Goal: Task Accomplishment & Management: Use online tool/utility

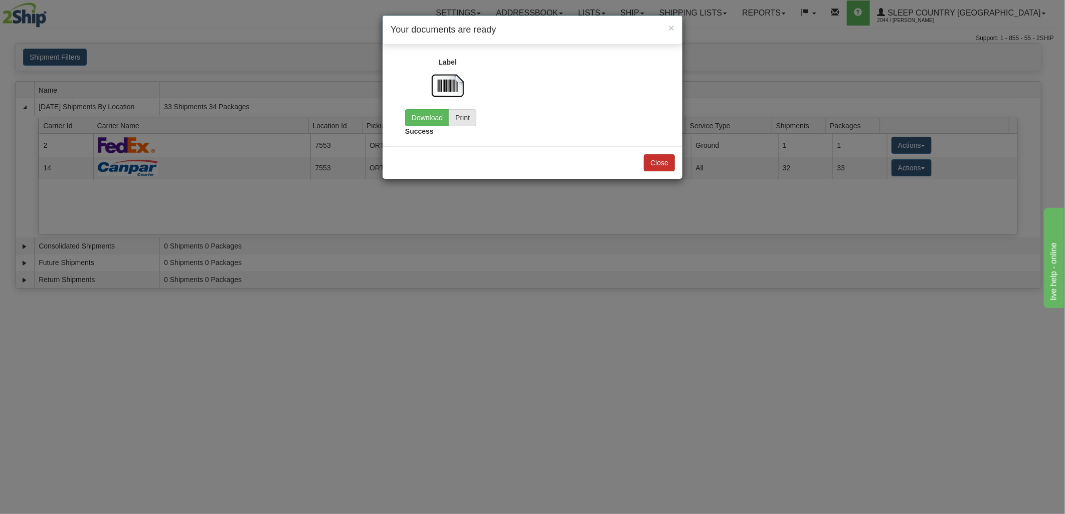
click at [666, 171] on div "Close" at bounding box center [533, 162] width 300 height 33
click at [666, 170] on button "Close" at bounding box center [659, 162] width 31 height 17
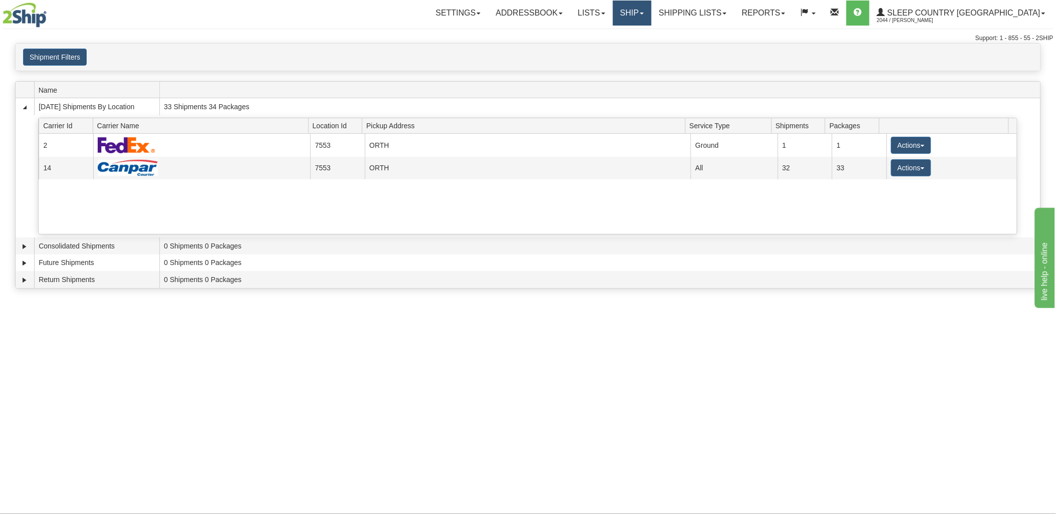
click at [652, 4] on link "Ship" at bounding box center [632, 13] width 39 height 25
click at [652, 14] on link "Ship" at bounding box center [632, 13] width 39 height 25
click at [652, 9] on link "Ship" at bounding box center [632, 13] width 39 height 25
click at [609, 33] on span "Ship Screen" at bounding box center [590, 35] width 38 height 8
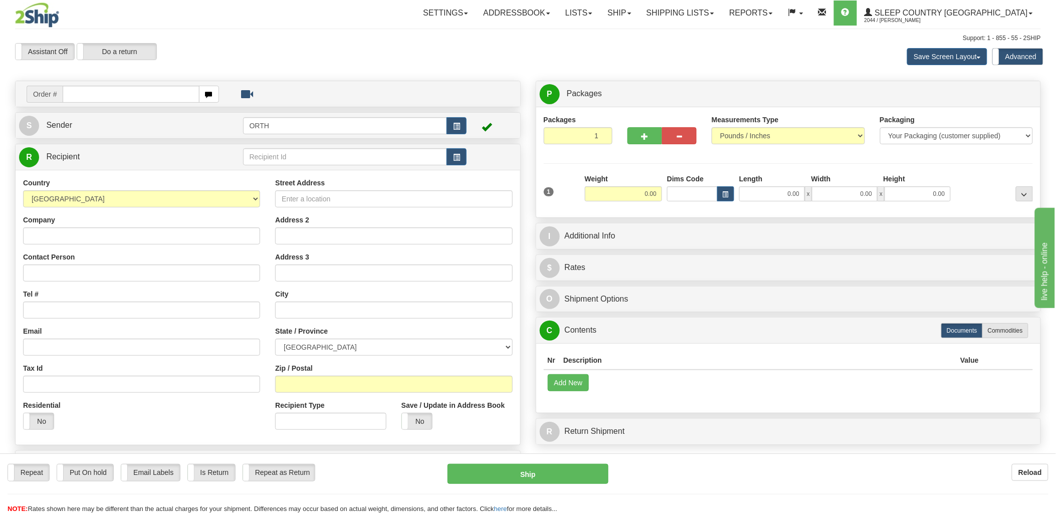
click at [134, 90] on input "text" at bounding box center [131, 94] width 136 height 17
type input "9000i144"
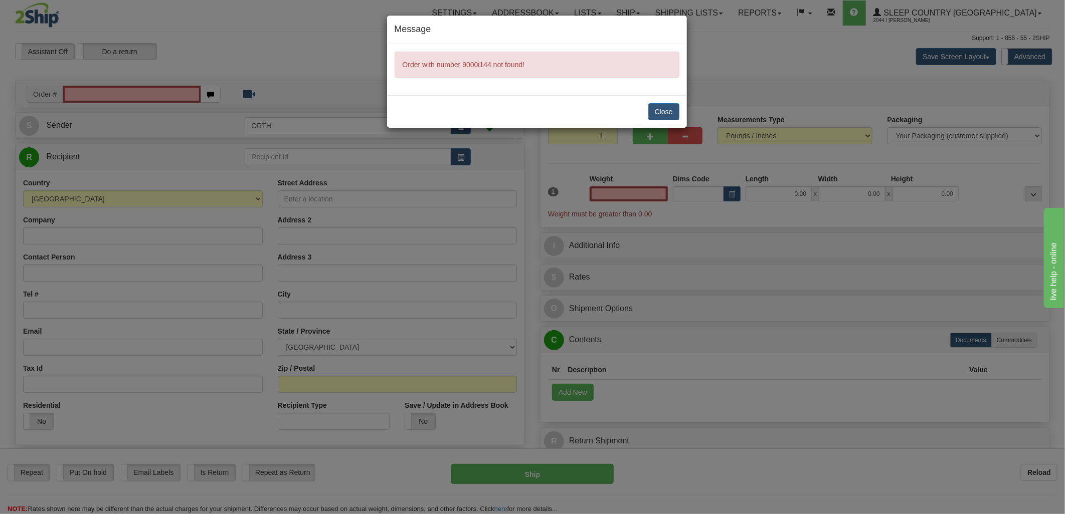
type input "0.00"
click at [654, 110] on button "Close" at bounding box center [663, 111] width 31 height 17
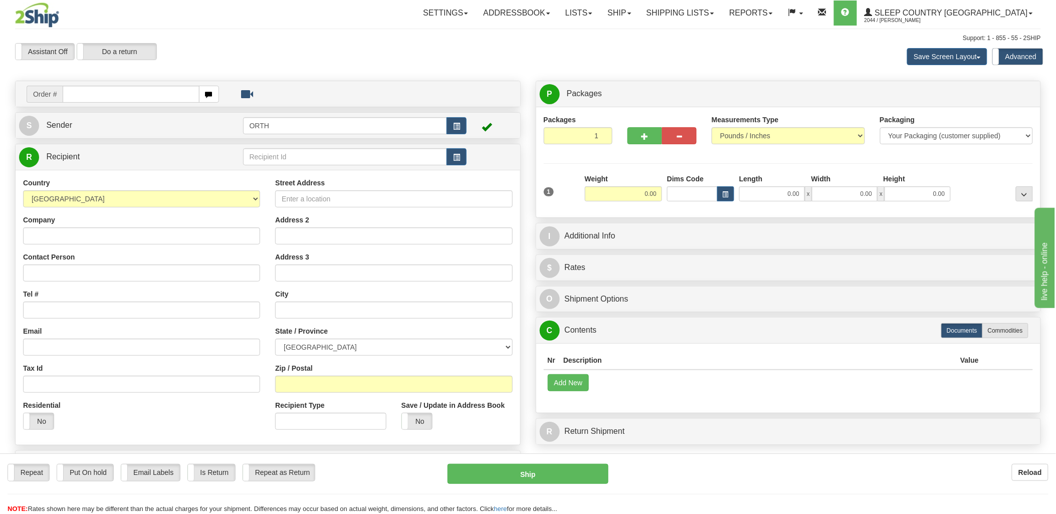
click at [153, 87] on input "text" at bounding box center [131, 94] width 136 height 17
click at [149, 92] on input "text" at bounding box center [131, 94] width 136 height 17
type input "9000i"
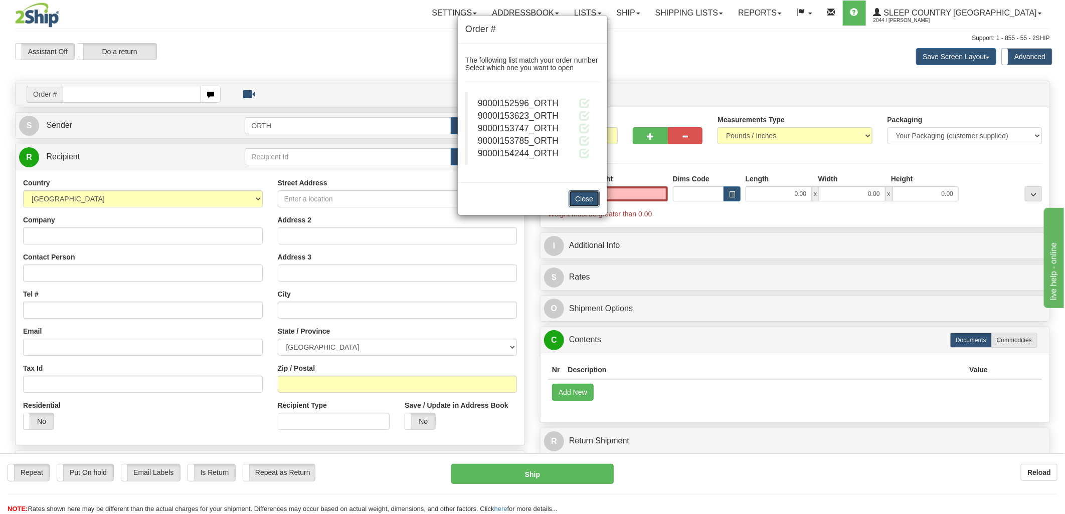
type input "0.00"
click at [589, 204] on button "Close" at bounding box center [584, 199] width 31 height 17
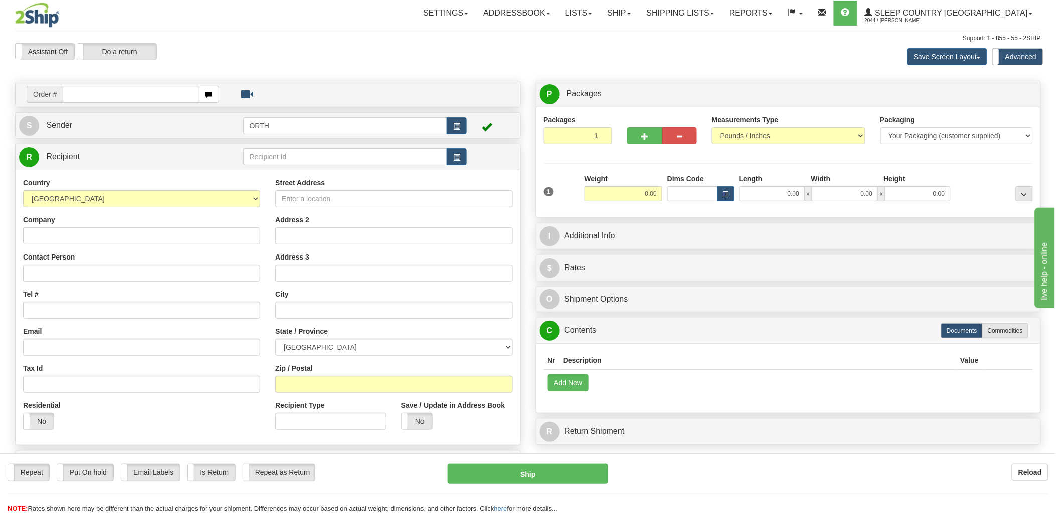
click at [132, 92] on input "text" at bounding box center [131, 94] width 136 height 17
type input "9000i"
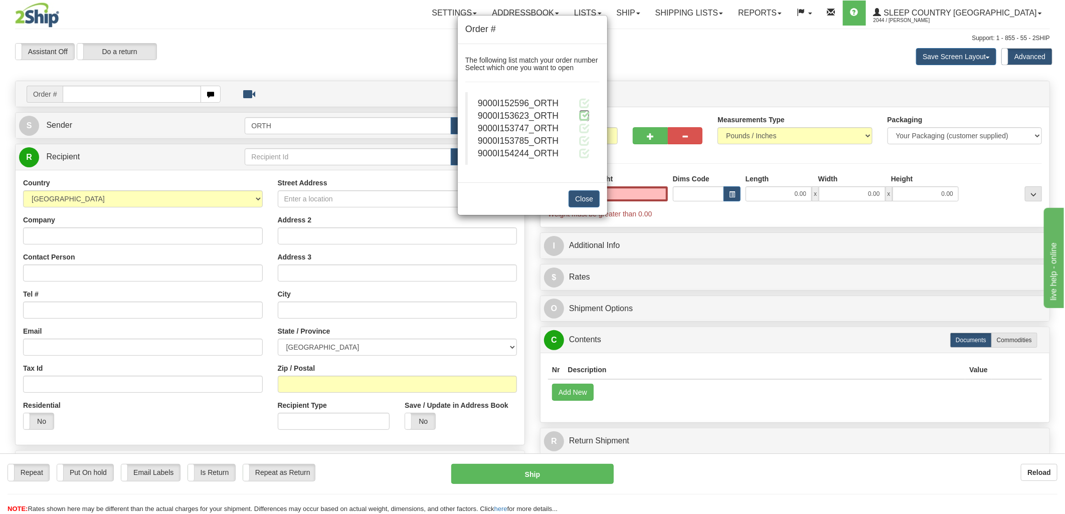
type input "0.00"
click at [589, 115] on span at bounding box center [584, 115] width 11 height 11
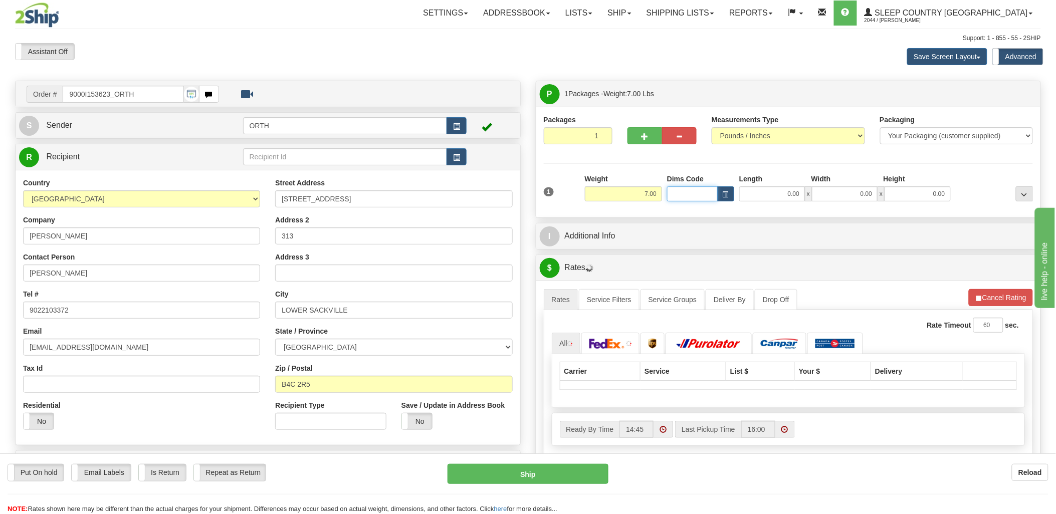
click at [694, 192] on input "Dims Code" at bounding box center [692, 194] width 51 height 15
type input "bte"
click button "Delete" at bounding box center [0, 0] width 0 height 0
type input "15.00"
type input "5.00"
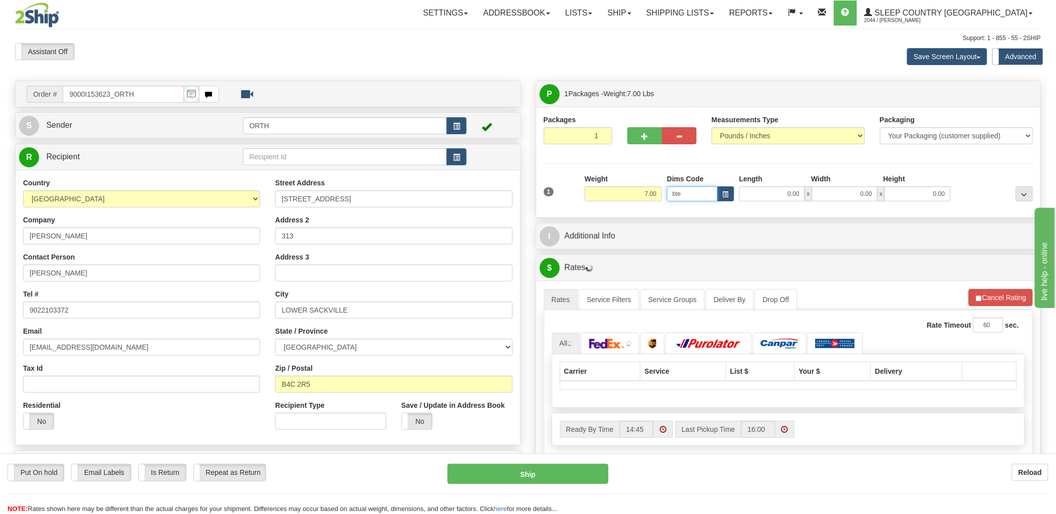
type input "25.00"
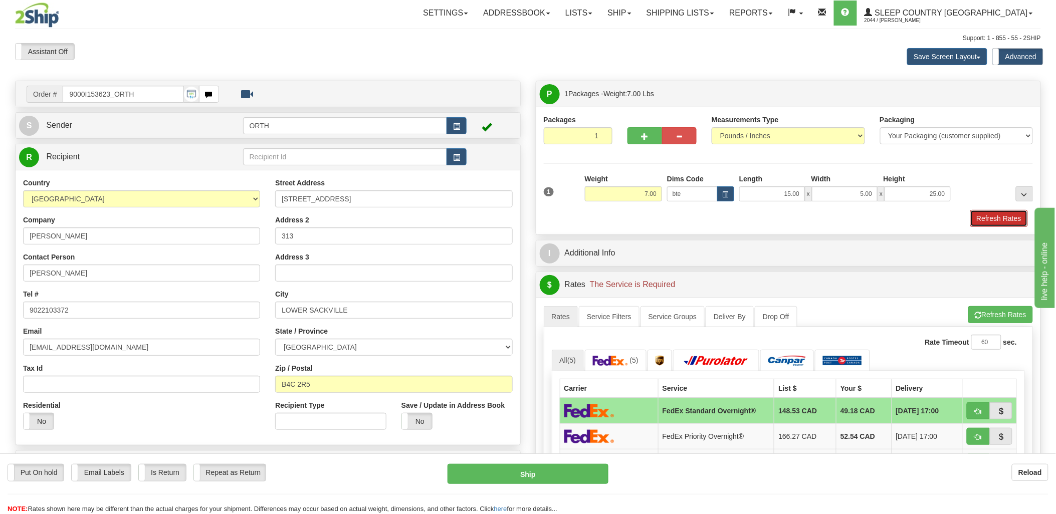
click at [1005, 224] on button "Refresh Rates" at bounding box center [1000, 218] width 58 height 17
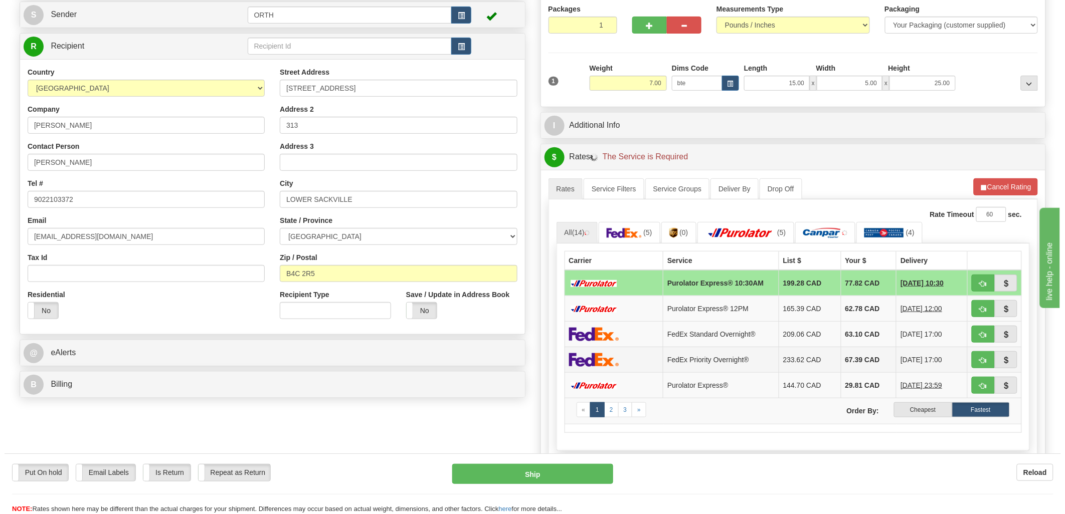
scroll to position [111, 0]
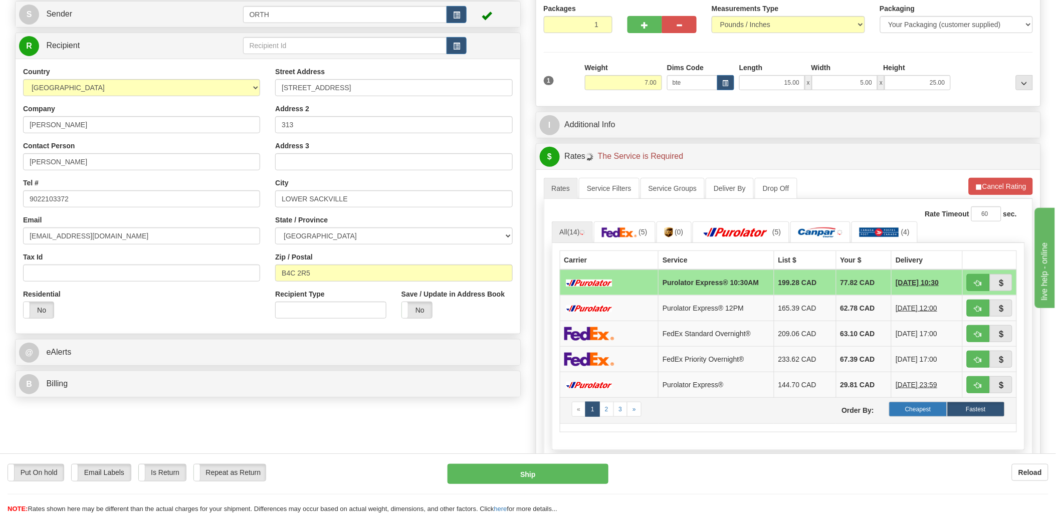
click at [935, 415] on label "Cheapest" at bounding box center [918, 409] width 58 height 15
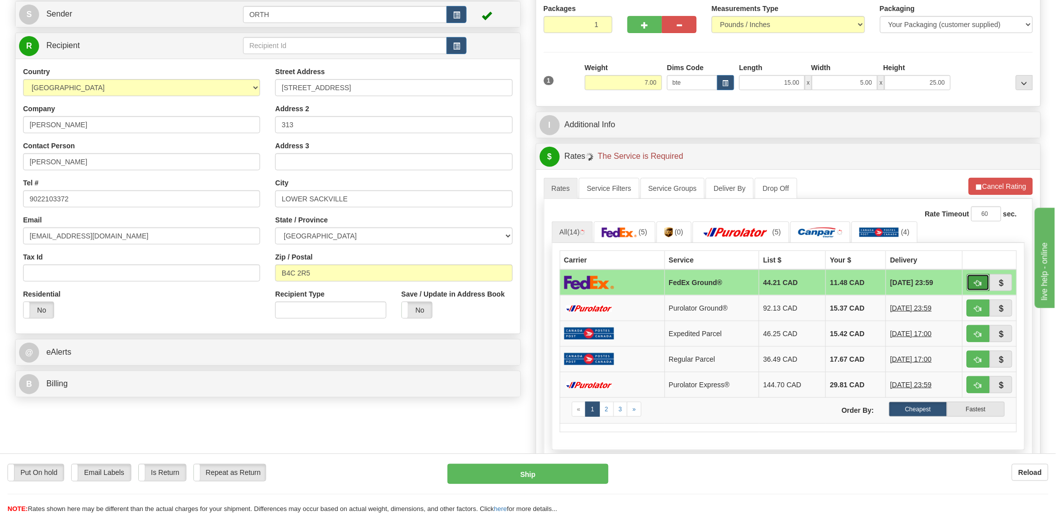
click at [984, 285] on button "button" at bounding box center [978, 282] width 23 height 17
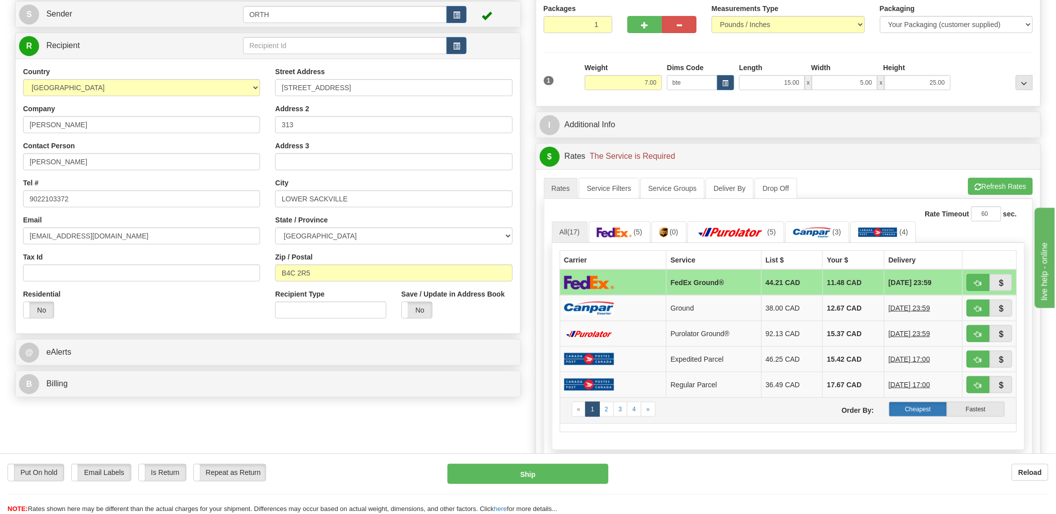
click at [919, 409] on label "Cheapest" at bounding box center [918, 409] width 58 height 15
click at [980, 306] on span "button" at bounding box center [978, 309] width 7 height 7
type input "1"
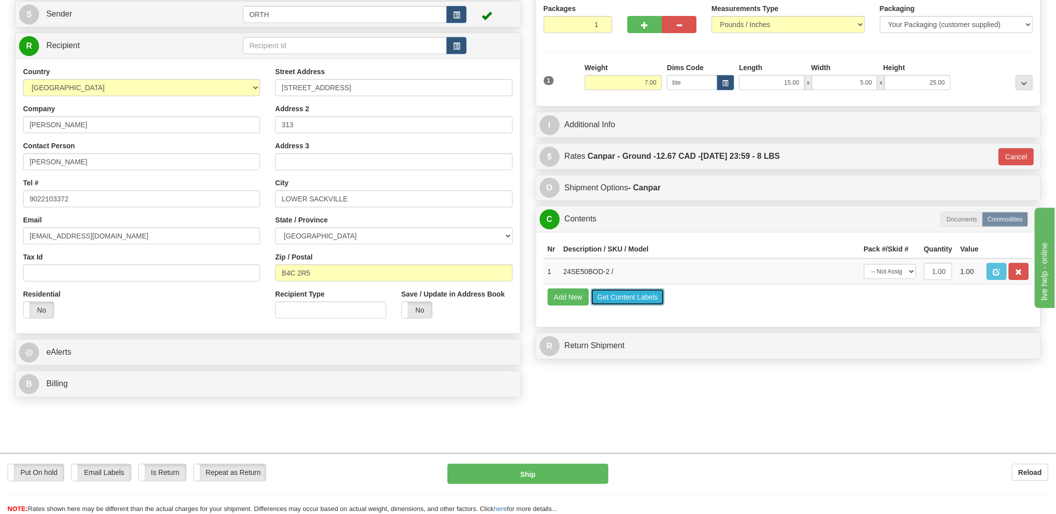
click at [634, 306] on button "Get Content Labels" at bounding box center [628, 297] width 74 height 17
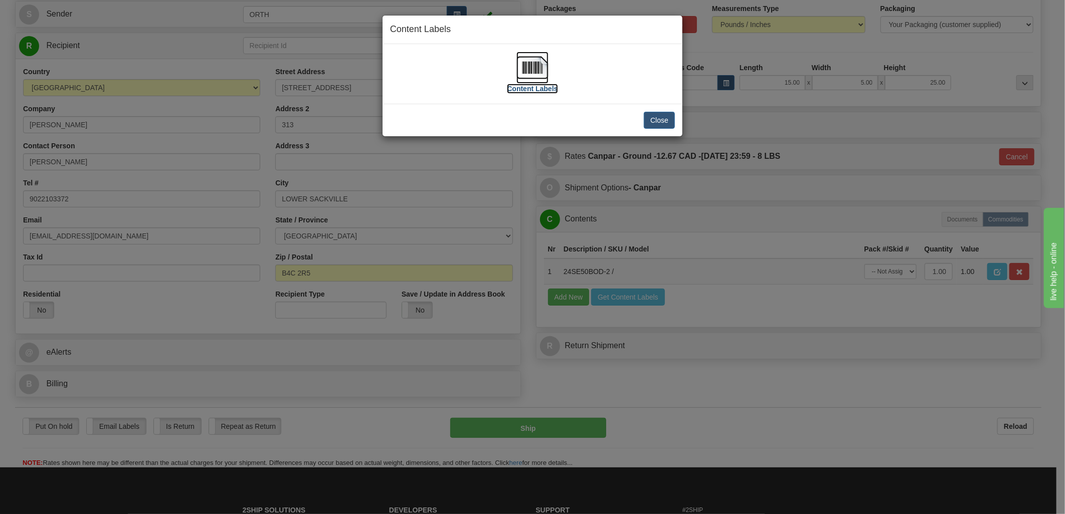
click at [538, 71] on img at bounding box center [532, 68] width 32 height 32
click at [664, 119] on button "Close" at bounding box center [659, 120] width 31 height 17
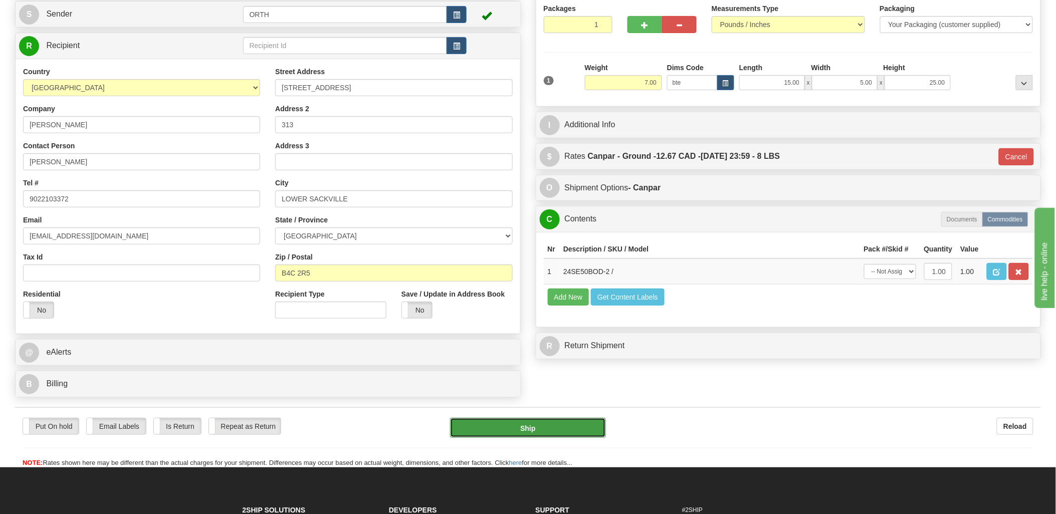
click at [545, 427] on button "Ship" at bounding box center [528, 428] width 156 height 20
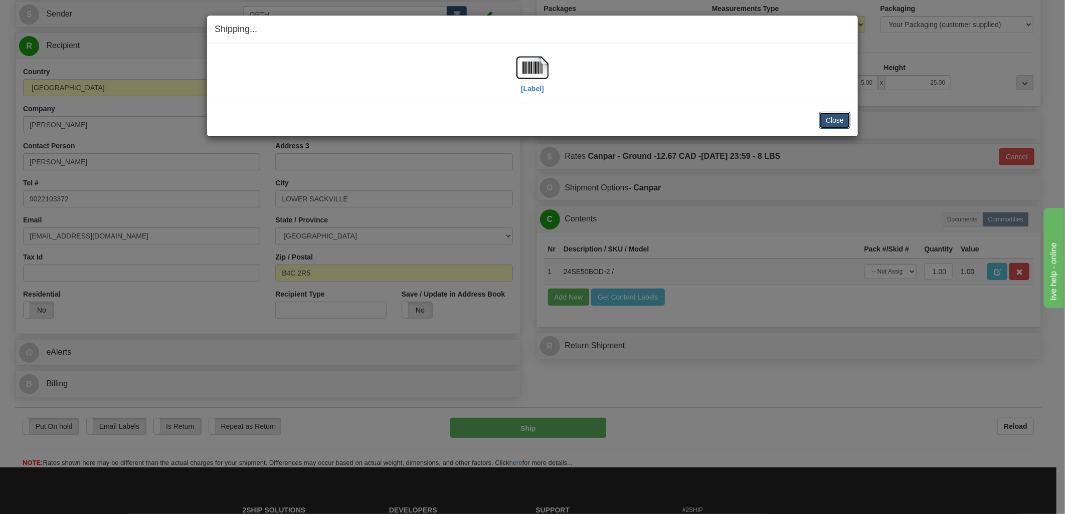
click at [840, 117] on button "Close" at bounding box center [834, 120] width 31 height 17
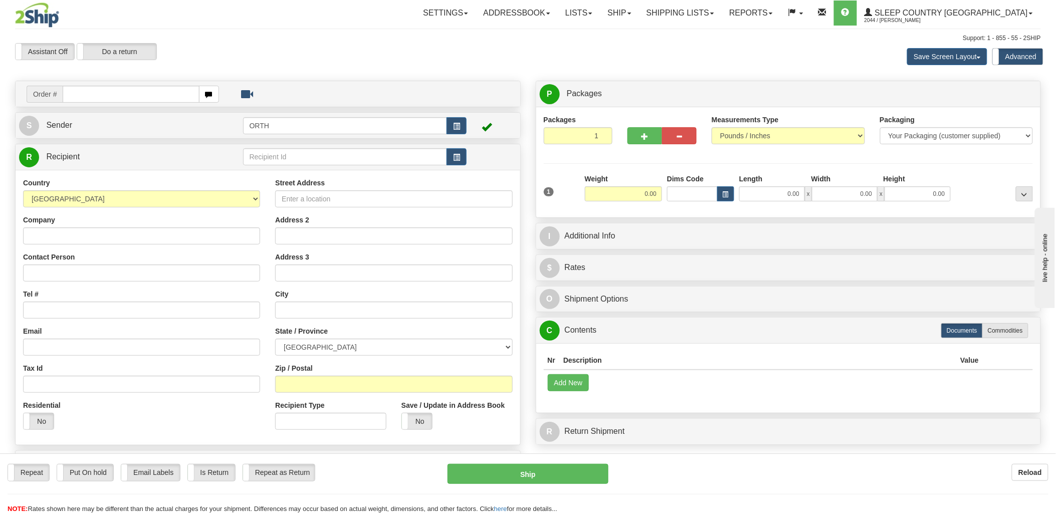
click at [107, 94] on input "text" at bounding box center [131, 94] width 136 height 17
click at [114, 93] on input "text" at bounding box center [131, 94] width 136 height 17
click at [639, 14] on link "Ship" at bounding box center [619, 13] width 39 height 25
click at [639, 32] on link "Ship Screen" at bounding box center [593, 35] width 91 height 13
click at [639, 17] on link "Ship" at bounding box center [619, 13] width 39 height 25
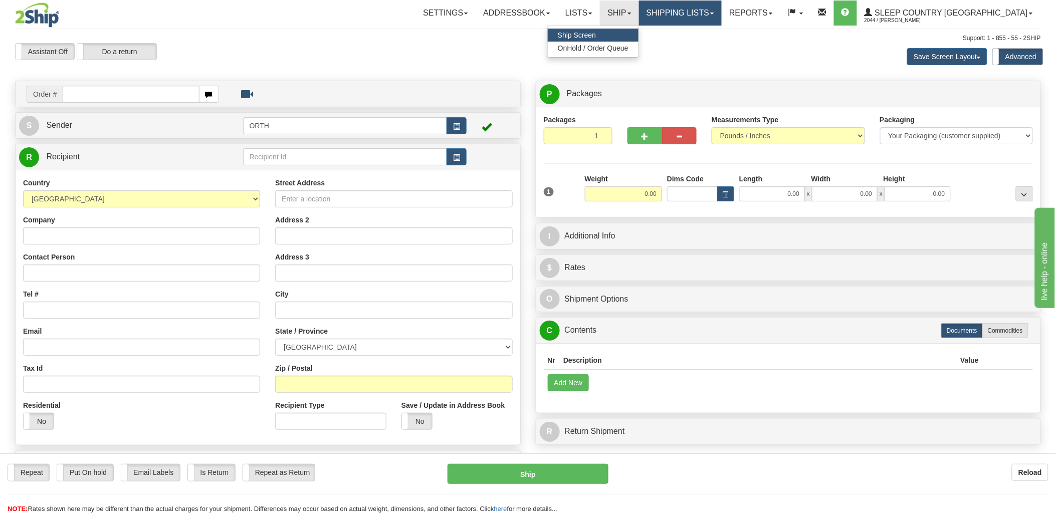
click at [713, 17] on link "Shipping lists" at bounding box center [680, 13] width 83 height 25
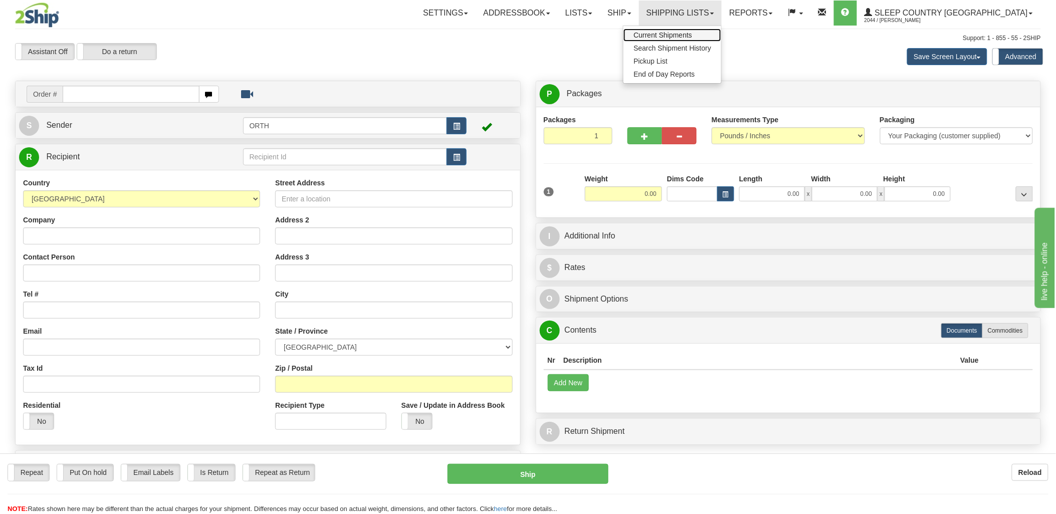
click at [692, 37] on span "Current Shipments" at bounding box center [663, 35] width 59 height 8
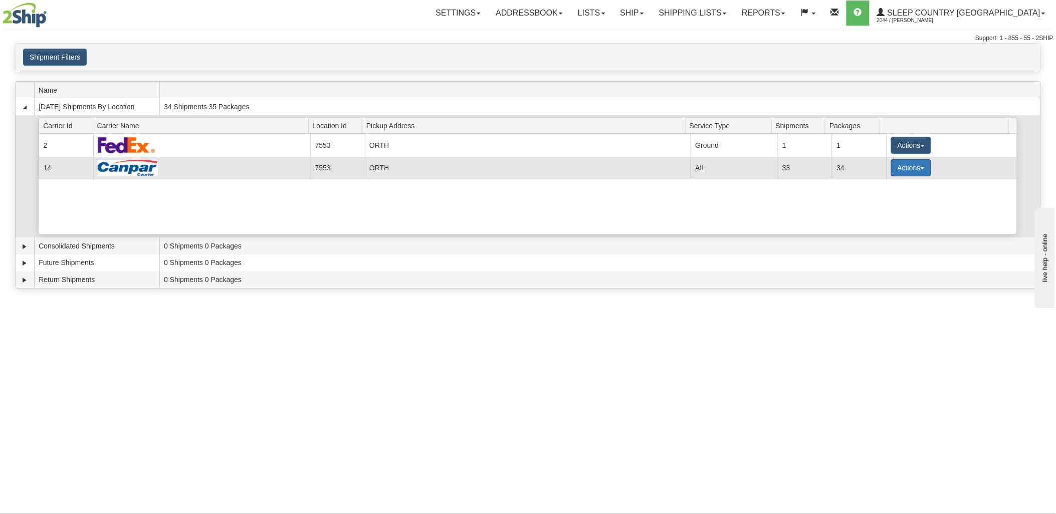
click at [903, 171] on button "Actions" at bounding box center [911, 167] width 40 height 17
click at [886, 190] on span "Details" at bounding box center [874, 186] width 27 height 7
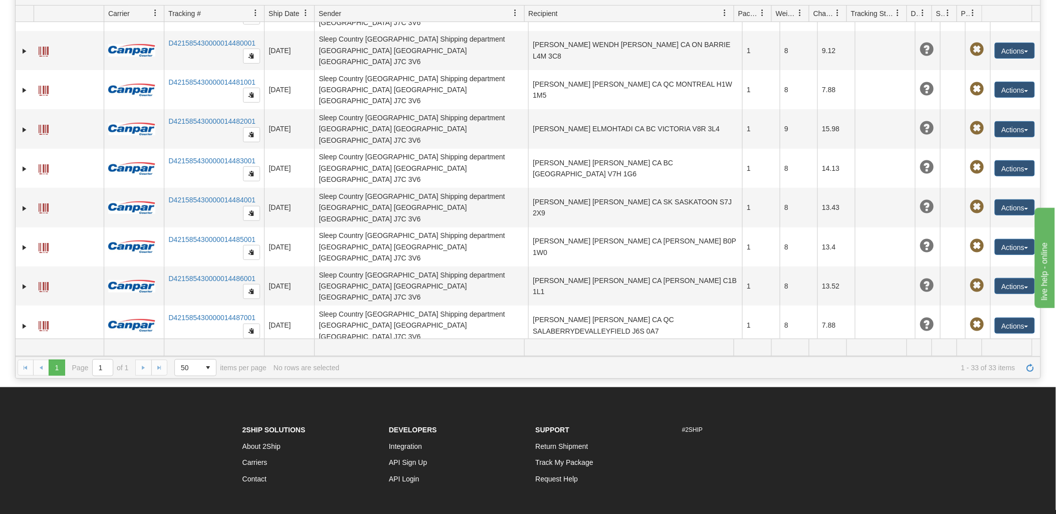
scroll to position [208, 0]
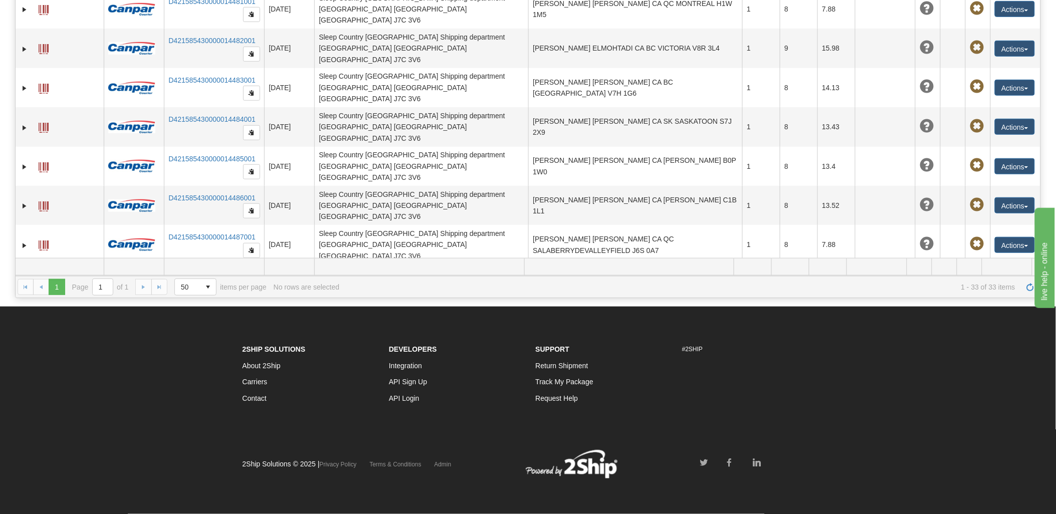
click at [1018, 473] on button "Actions" at bounding box center [1015, 481] width 40 height 16
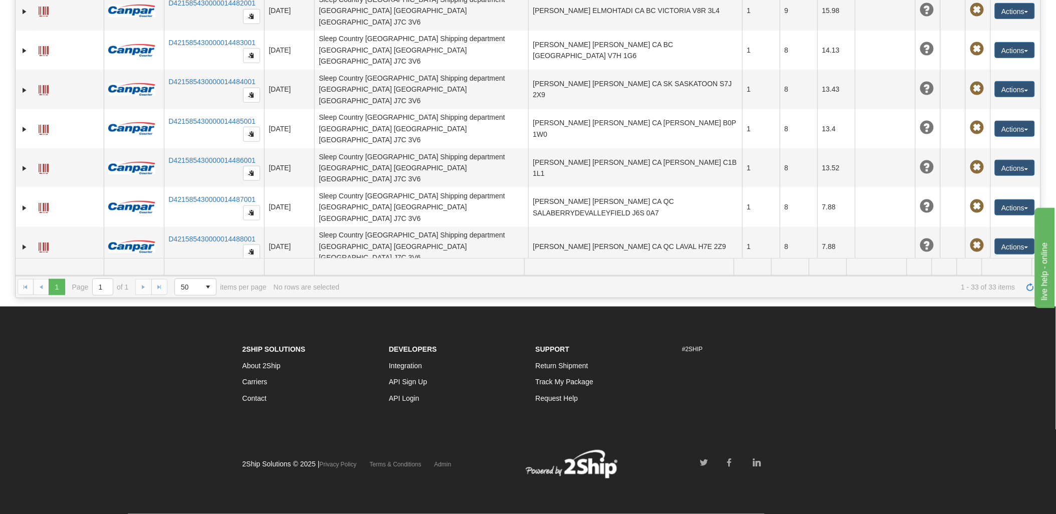
scroll to position [829, 0]
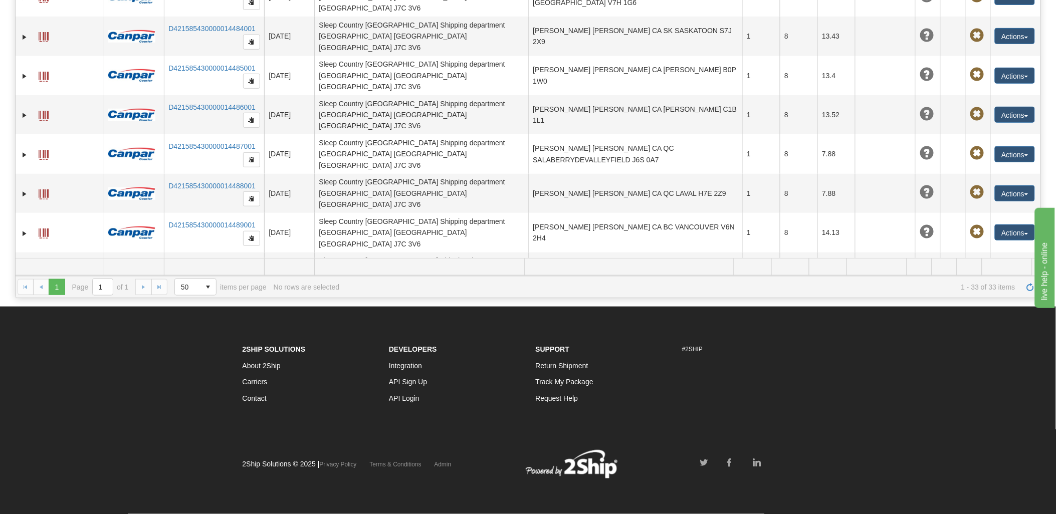
click at [41, 386] on span at bounding box center [44, 391] width 10 height 10
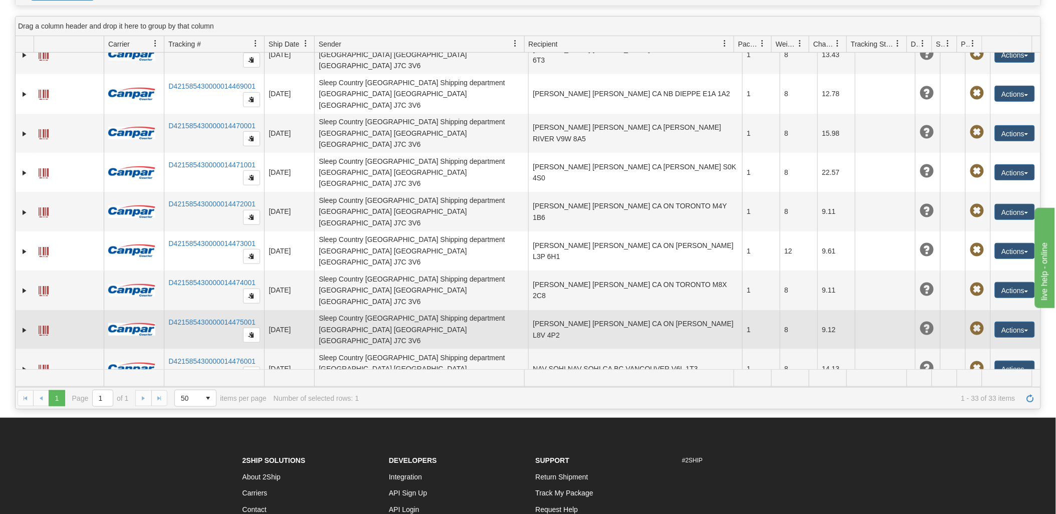
scroll to position [0, 0]
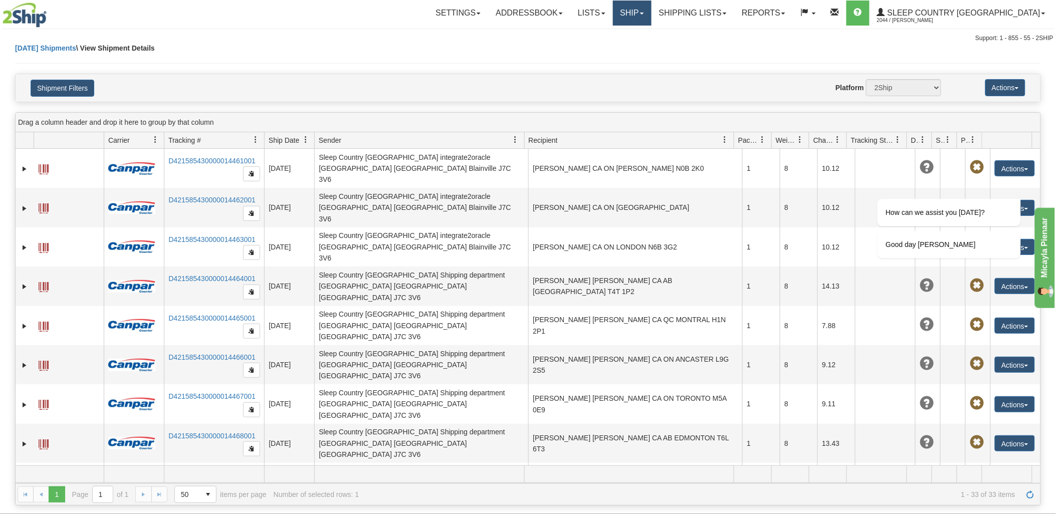
click at [652, 7] on link "Ship" at bounding box center [632, 13] width 39 height 25
click at [609, 38] on span "Ship Screen" at bounding box center [590, 35] width 38 height 8
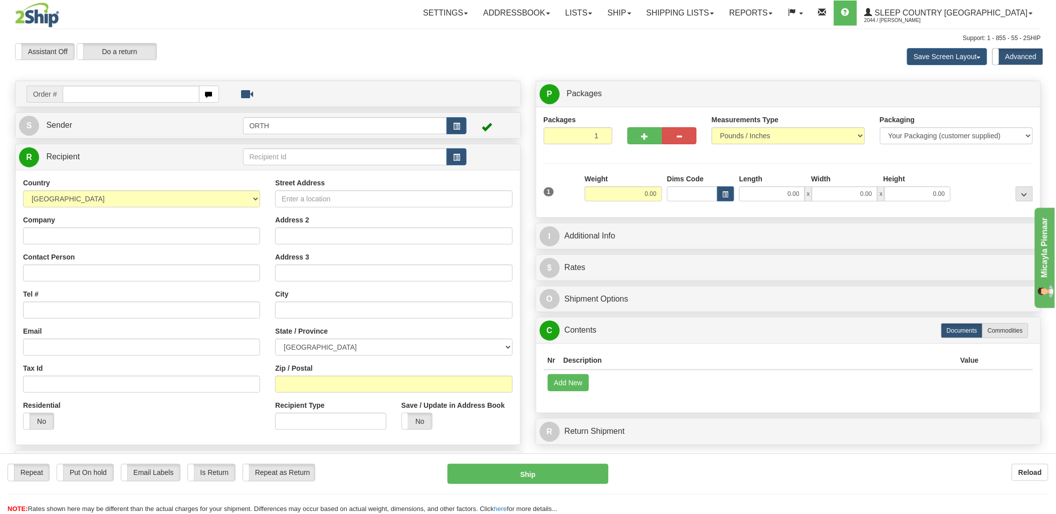
click at [109, 94] on input "text" at bounding box center [131, 94] width 136 height 17
type input "9000i144345"
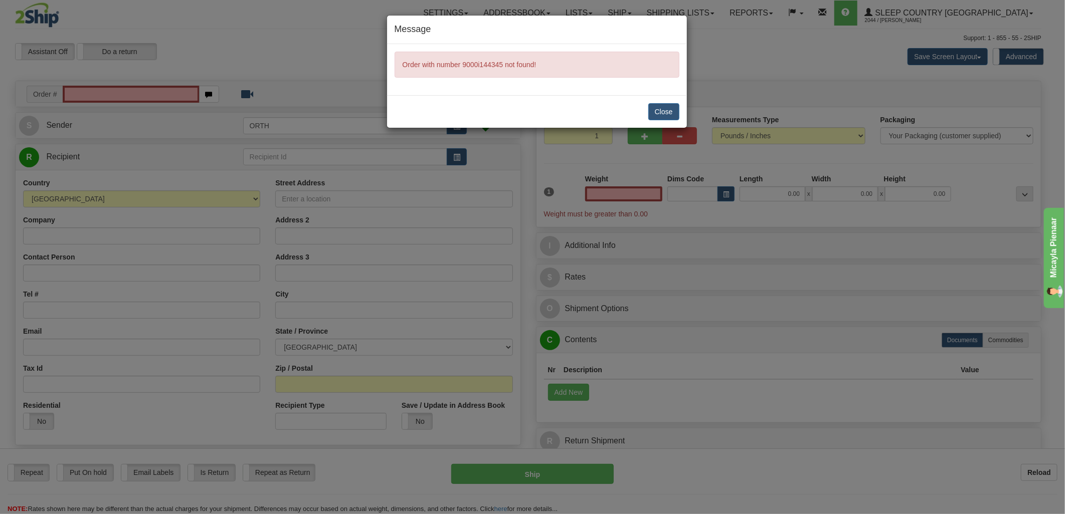
type input "0.00"
click at [655, 98] on div "Close" at bounding box center [537, 111] width 300 height 33
click at [662, 112] on button "Close" at bounding box center [663, 111] width 31 height 17
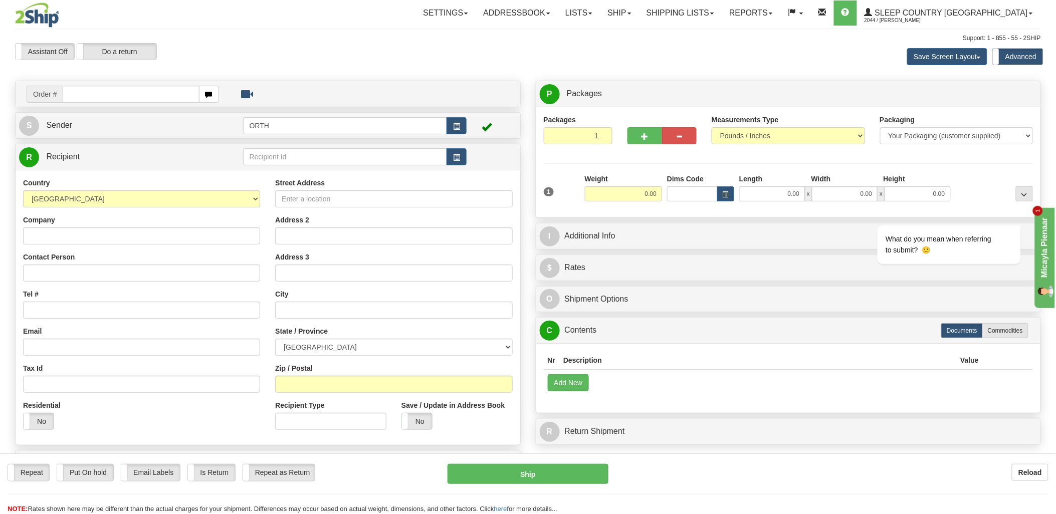
click at [123, 95] on input "text" at bounding box center [131, 94] width 136 height 17
type input "900"
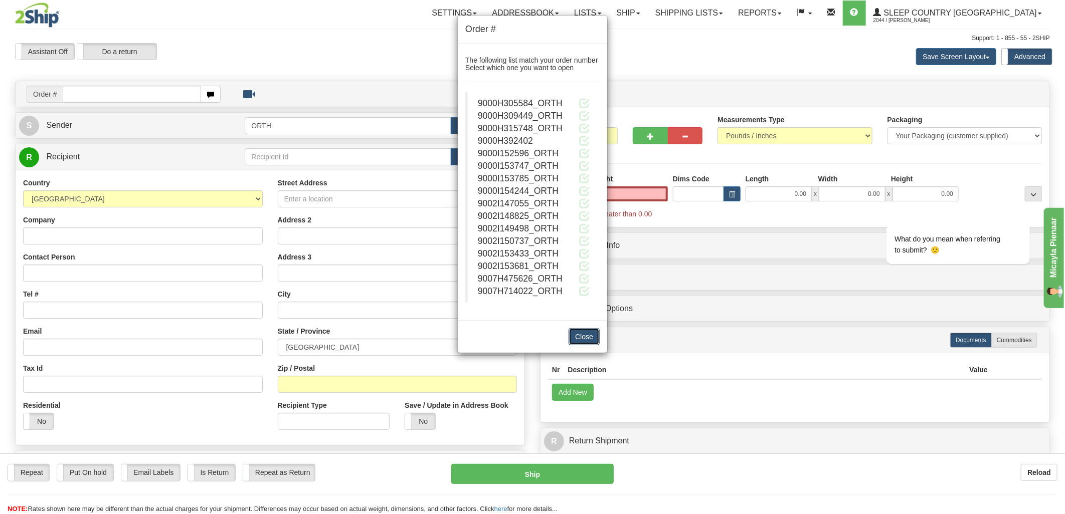
type input "0.00"
click at [595, 338] on button "Close" at bounding box center [584, 336] width 31 height 17
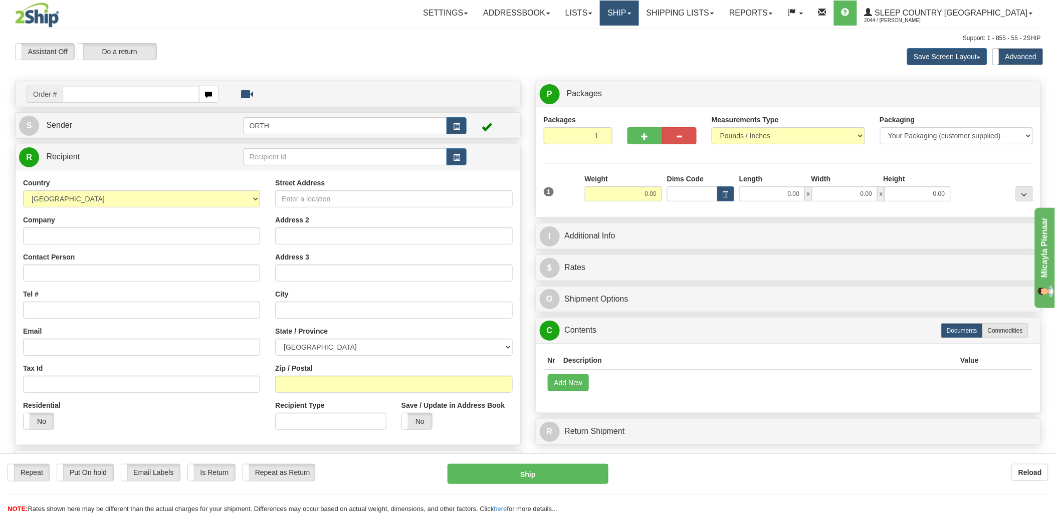
click at [639, 9] on link "Ship" at bounding box center [619, 13] width 39 height 25
click at [722, 10] on link "Shipping lists" at bounding box center [680, 13] width 83 height 25
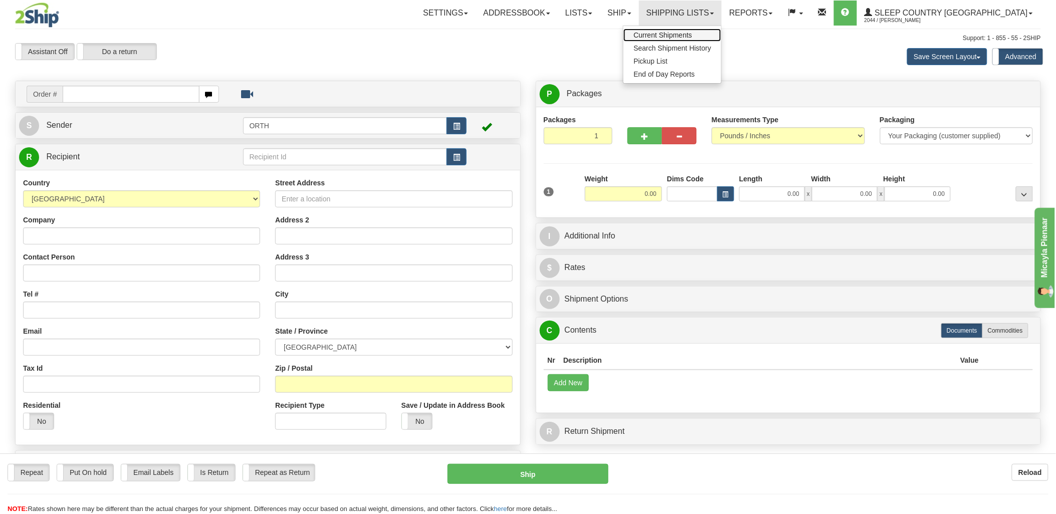
click at [692, 31] on span "Current Shipments" at bounding box center [663, 35] width 59 height 8
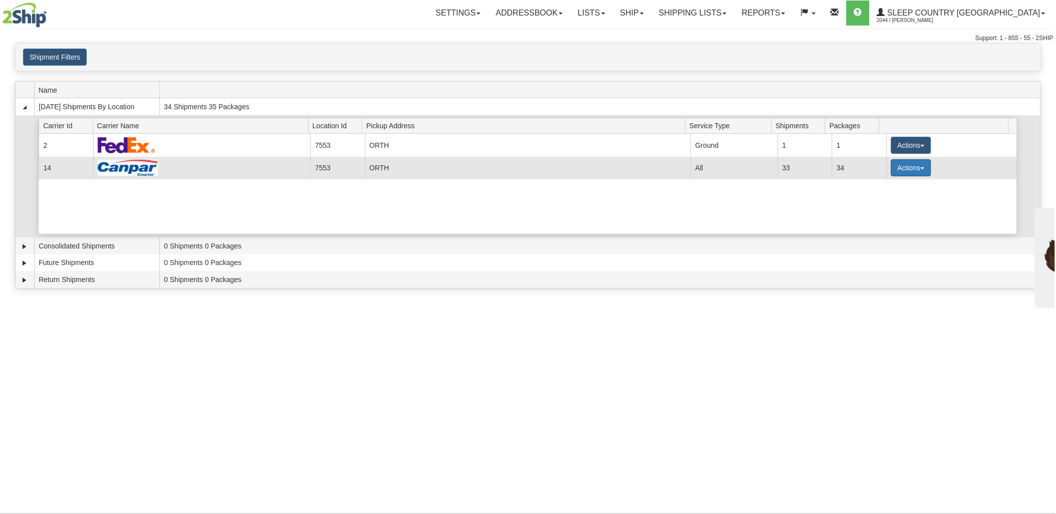
click at [891, 167] on button "Actions" at bounding box center [911, 167] width 40 height 17
click at [883, 188] on span "Details" at bounding box center [874, 186] width 27 height 7
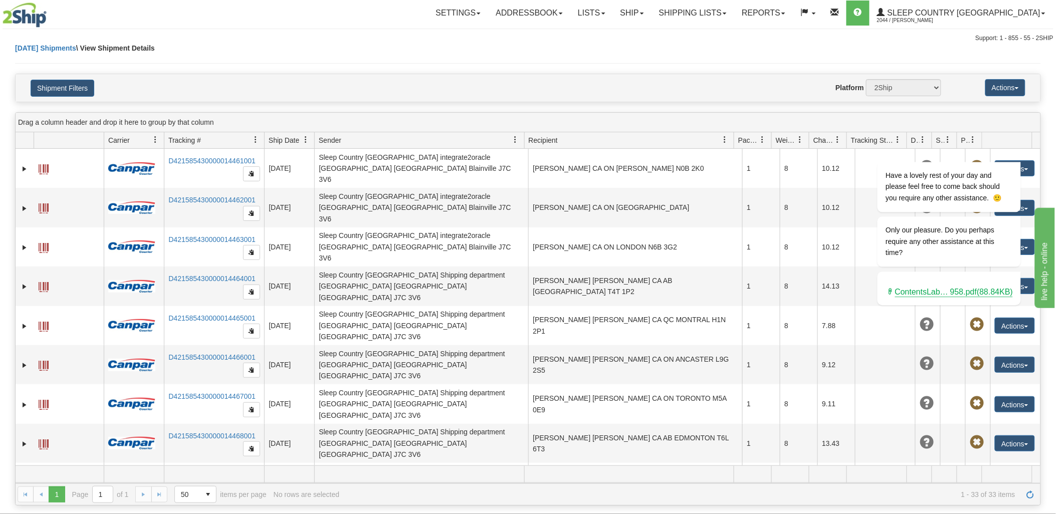
click at [208, 16] on div "Settings Shipping Preferences Fields Preferences New Addressbook Recipients" at bounding box center [620, 13] width 868 height 25
